Goal: Information Seeking & Learning: Learn about a topic

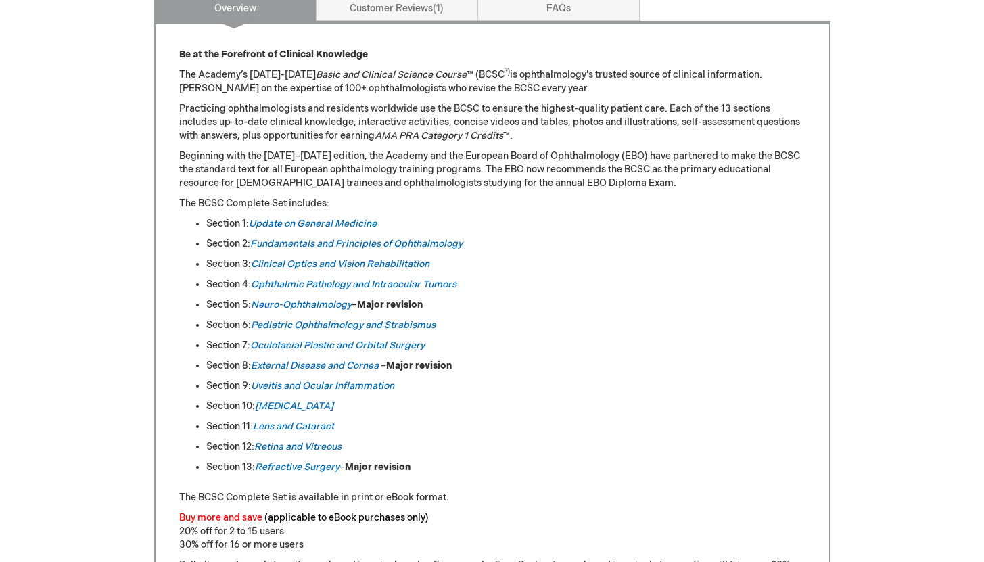
scroll to position [634, 0]
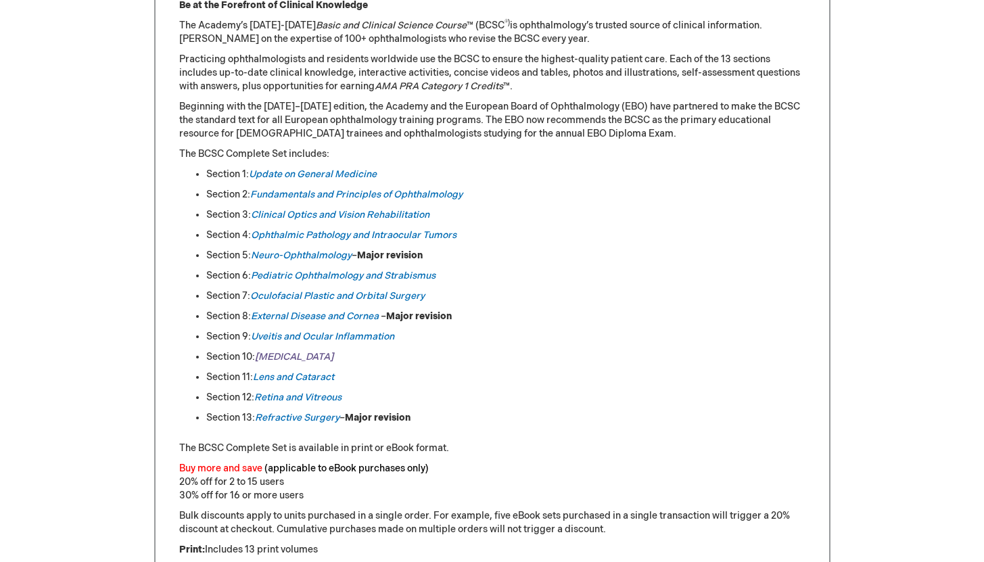
click at [273, 359] on em "[MEDICAL_DATA]" at bounding box center [294, 356] width 78 height 11
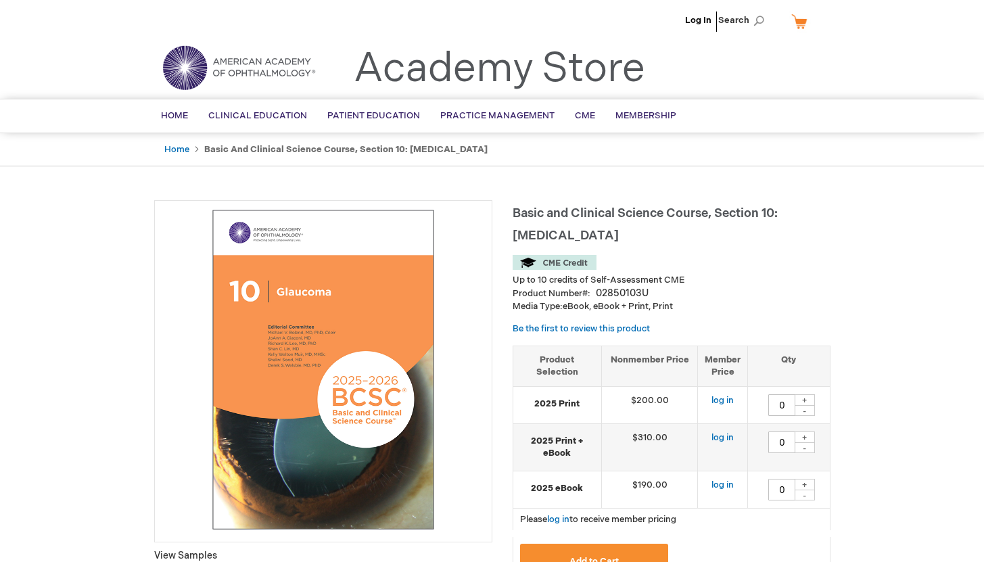
click at [569, 227] on h1 "Basic and Clinical Science Course, Section 10: Glaucoma" at bounding box center [672, 222] width 318 height 45
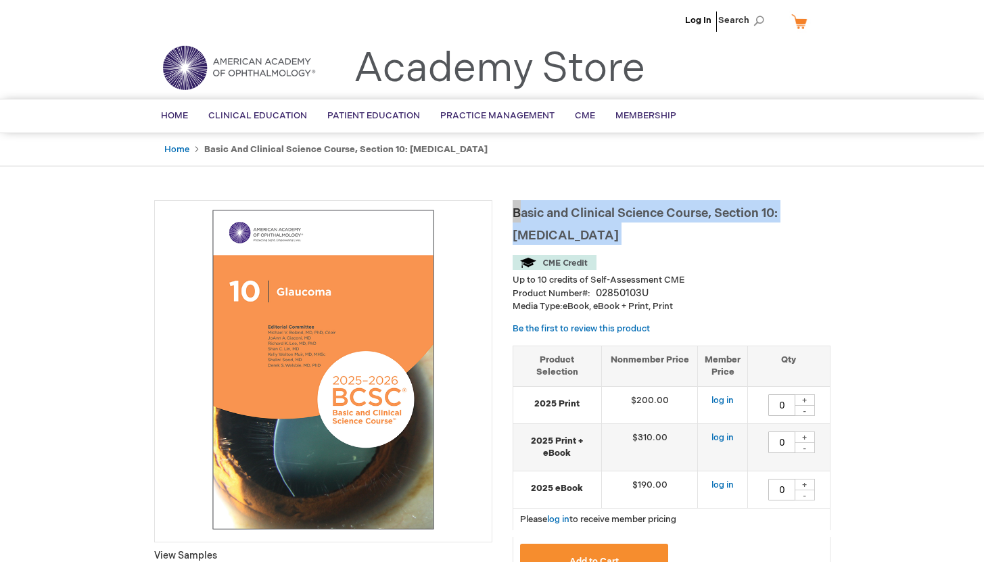
click at [569, 227] on h1 "Basic and Clinical Science Course, Section 10: Glaucoma" at bounding box center [672, 222] width 318 height 45
copy div "Basic and Clinical Science Course, Section 10: Glaucoma"
